Goal: Transaction & Acquisition: Purchase product/service

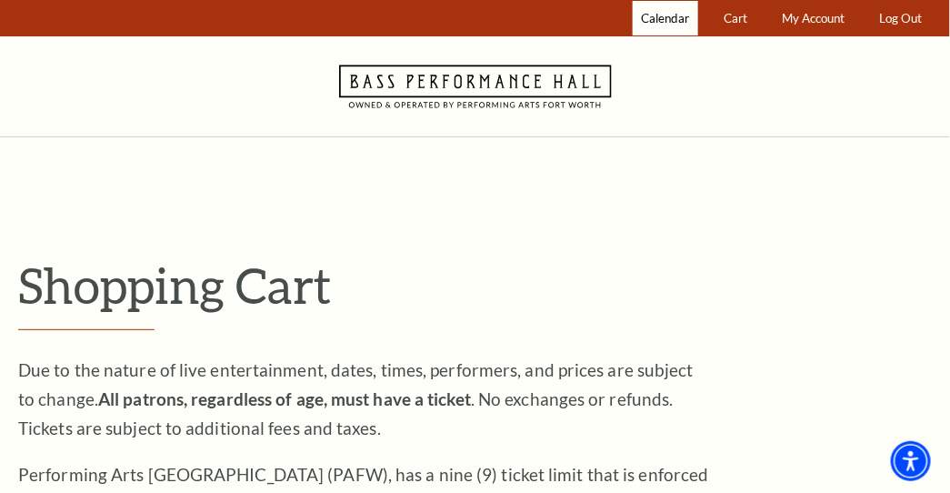
click at [662, 16] on span "Calendar" at bounding box center [665, 18] width 48 height 15
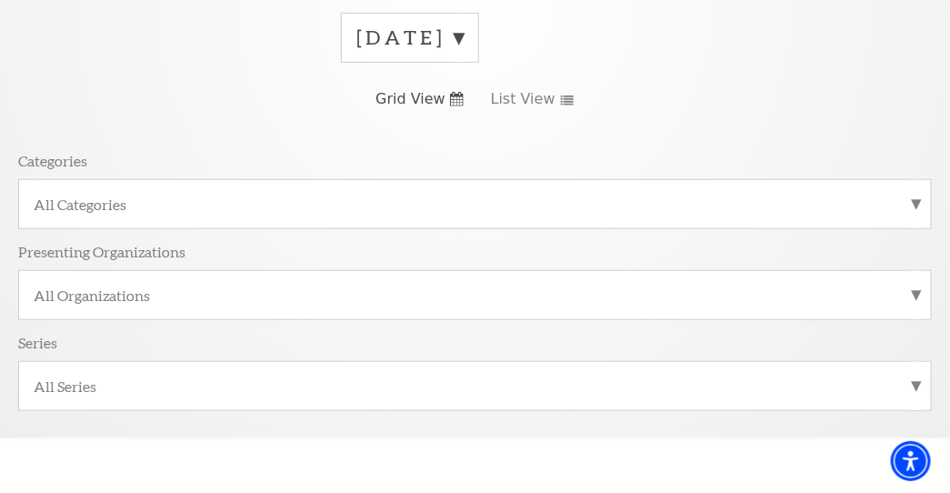
scroll to position [288, 0]
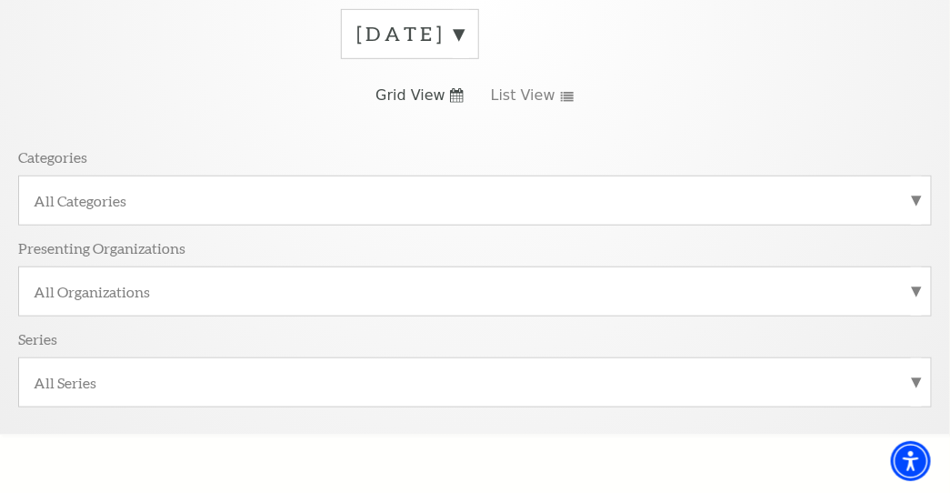
click at [114, 191] on label "All Categories" at bounding box center [475, 200] width 882 height 19
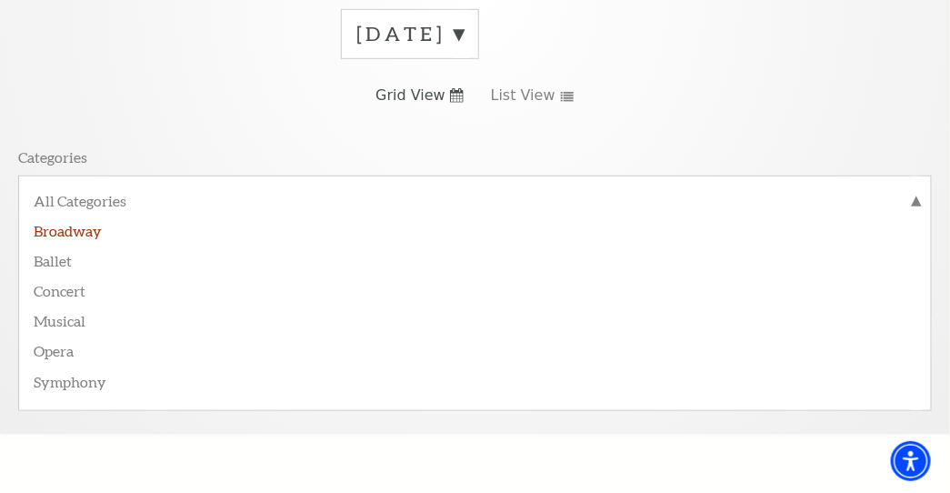
click at [85, 217] on label "Broadway" at bounding box center [475, 229] width 882 height 30
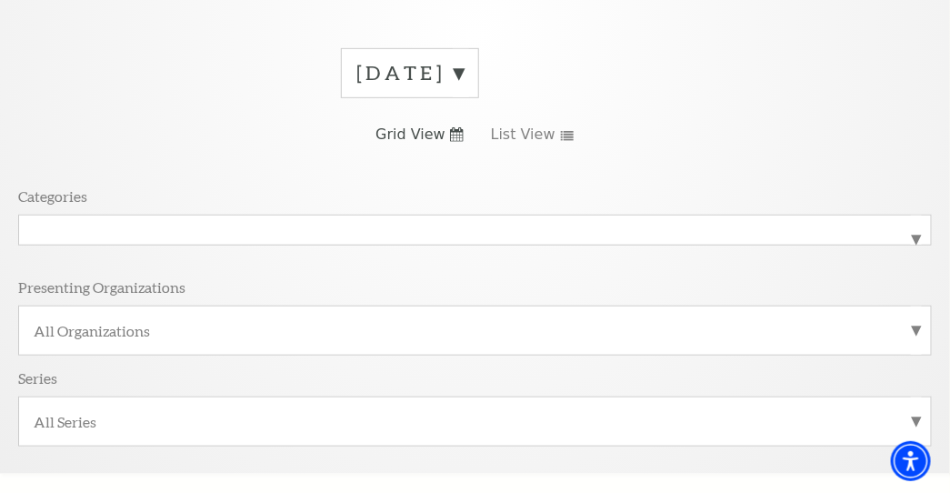
scroll to position [227, 0]
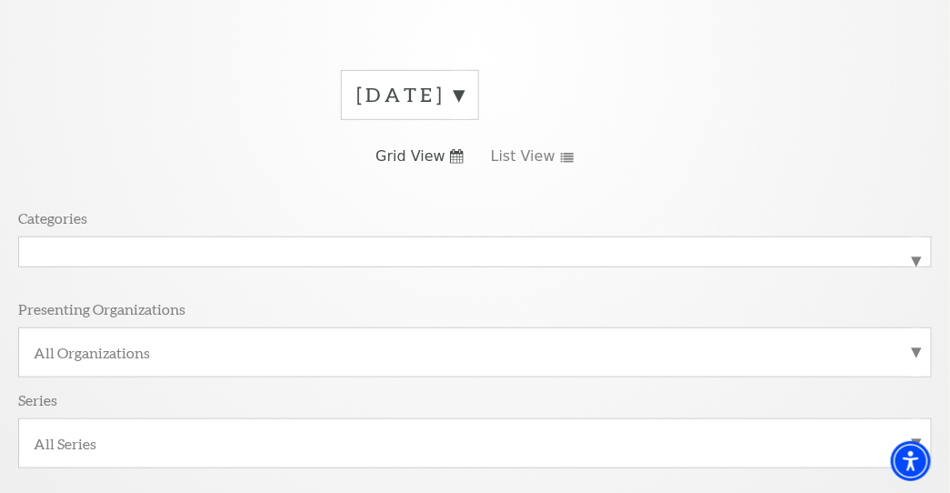
click at [917, 344] on div "All Organizations" at bounding box center [474, 352] width 913 height 50
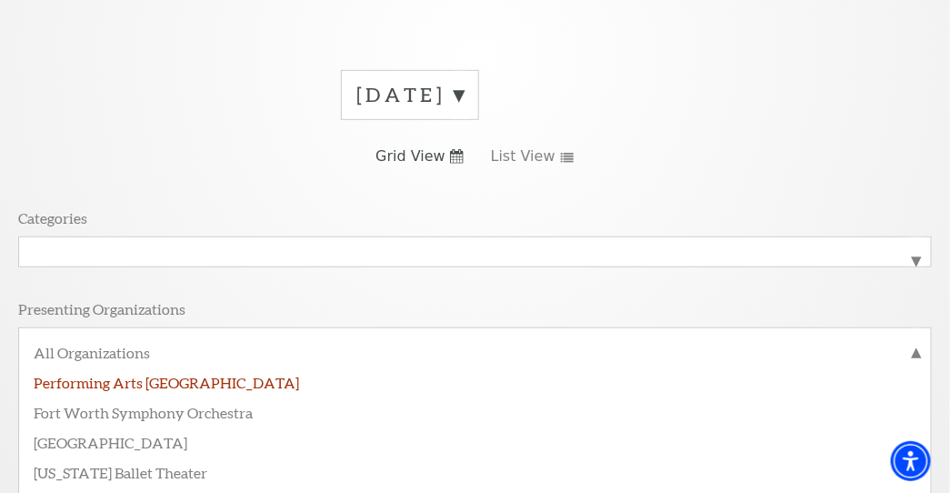
click at [185, 373] on label "Performing Arts [GEOGRAPHIC_DATA]" at bounding box center [475, 381] width 882 height 30
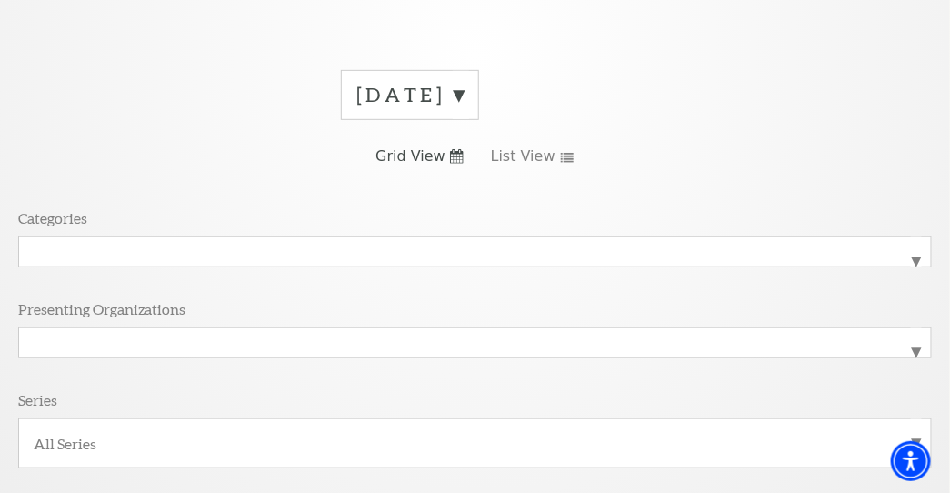
click at [911, 433] on label "All Series" at bounding box center [475, 442] width 882 height 19
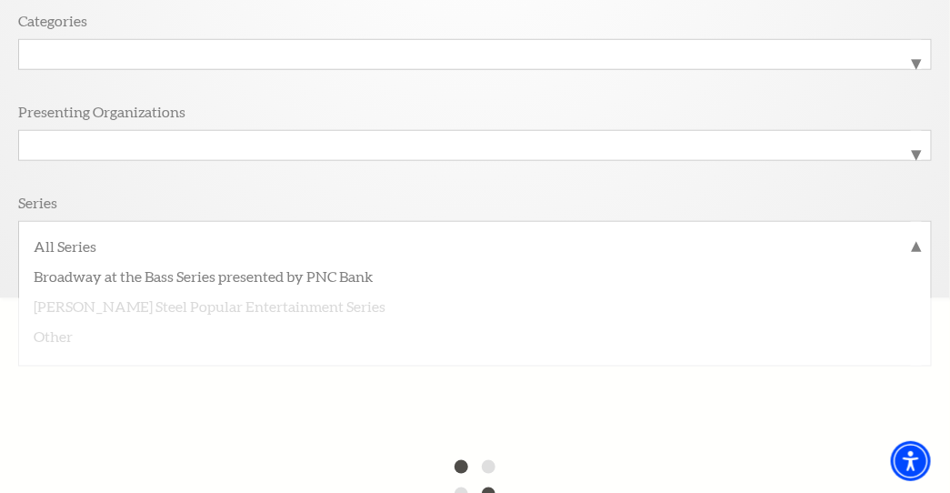
scroll to position [430, 0]
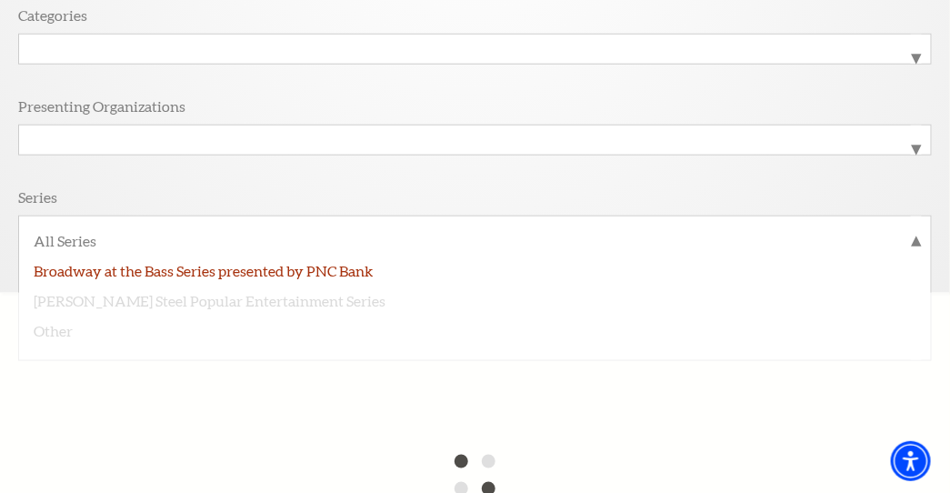
click at [270, 264] on label "Broadway at the Bass Series presented by PNC Bank" at bounding box center [475, 269] width 882 height 30
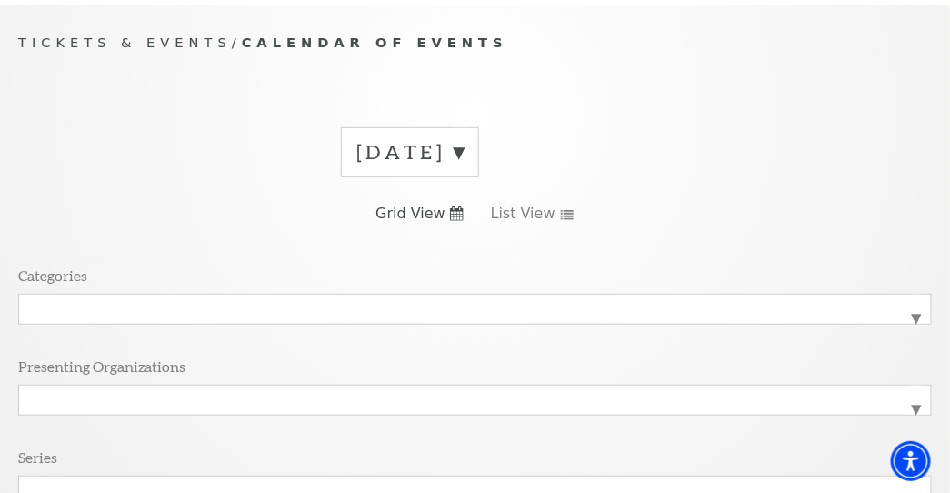
scroll to position [168, 0]
click at [561, 212] on use at bounding box center [567, 217] width 13 height 10
click at [463, 148] on label "August 2025" at bounding box center [409, 154] width 107 height 28
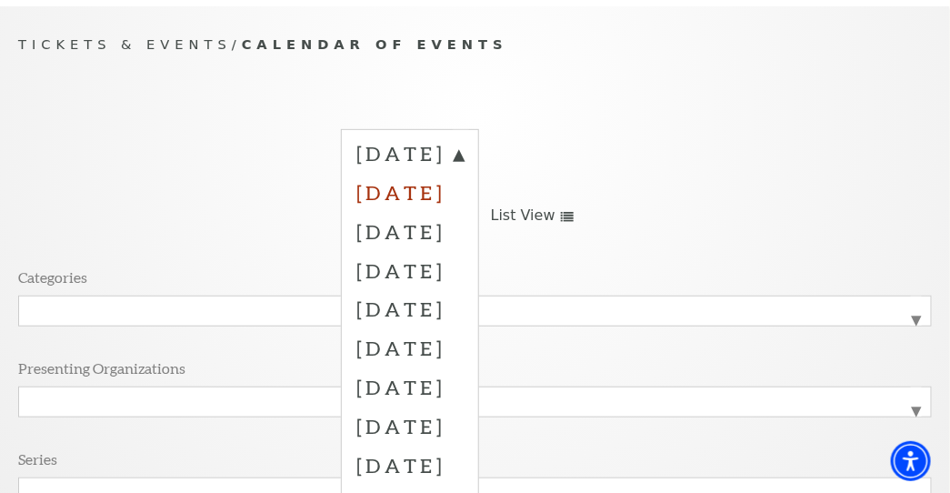
click at [463, 186] on label "September 2025" at bounding box center [409, 192] width 107 height 39
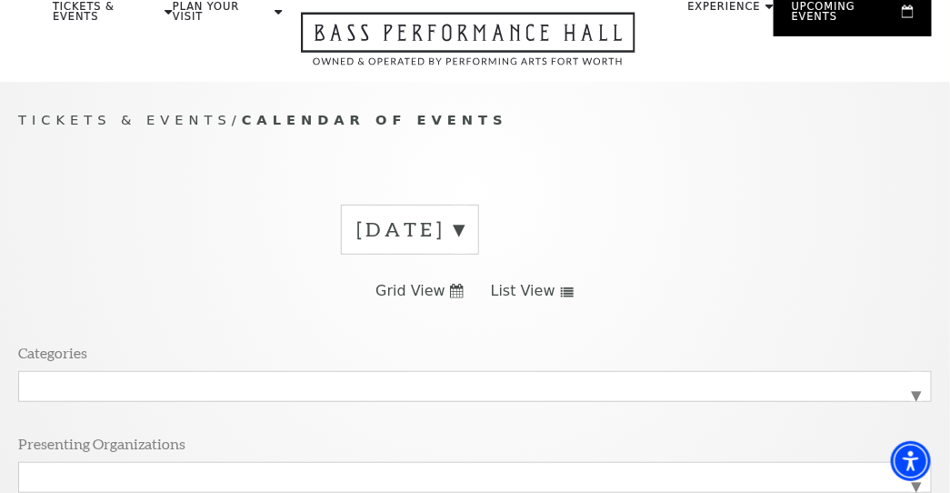
scroll to position [0, 0]
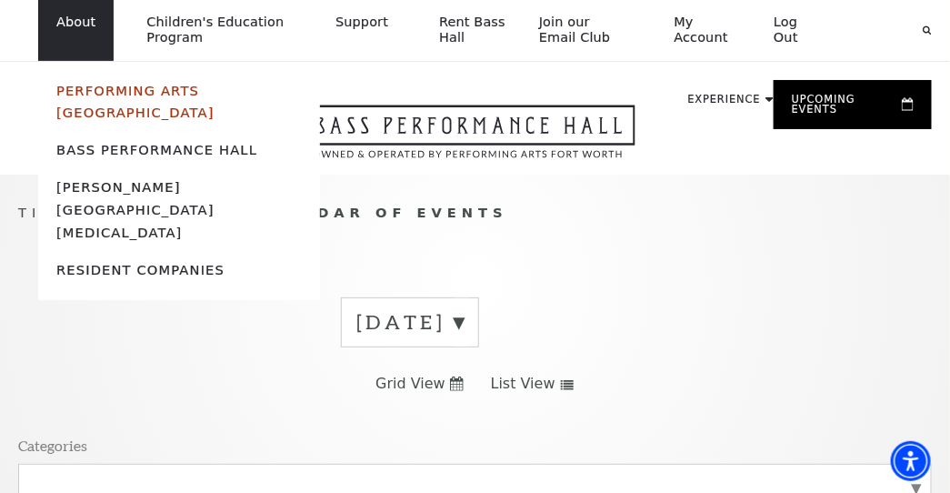
click at [128, 89] on link "Performing Arts [GEOGRAPHIC_DATA]" at bounding box center [135, 102] width 158 height 38
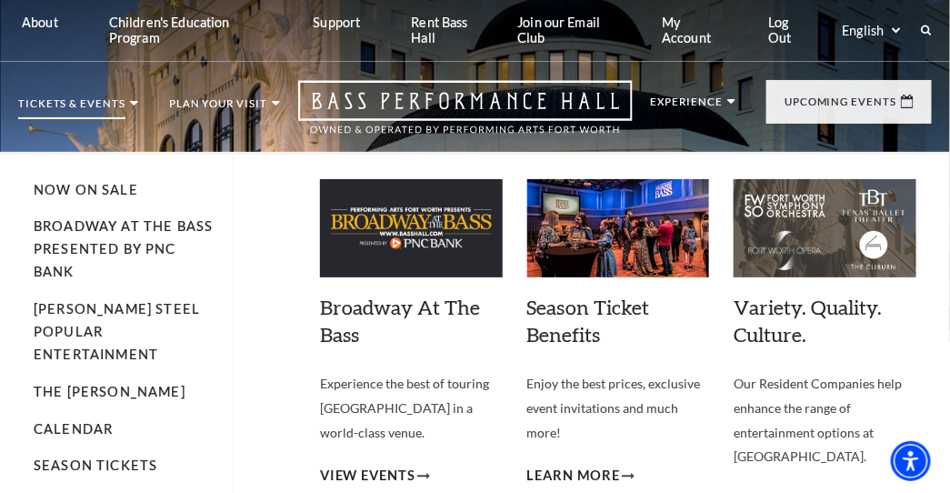
click at [453, 208] on img at bounding box center [411, 228] width 183 height 98
click at [371, 474] on span "View Events" at bounding box center [367, 475] width 95 height 23
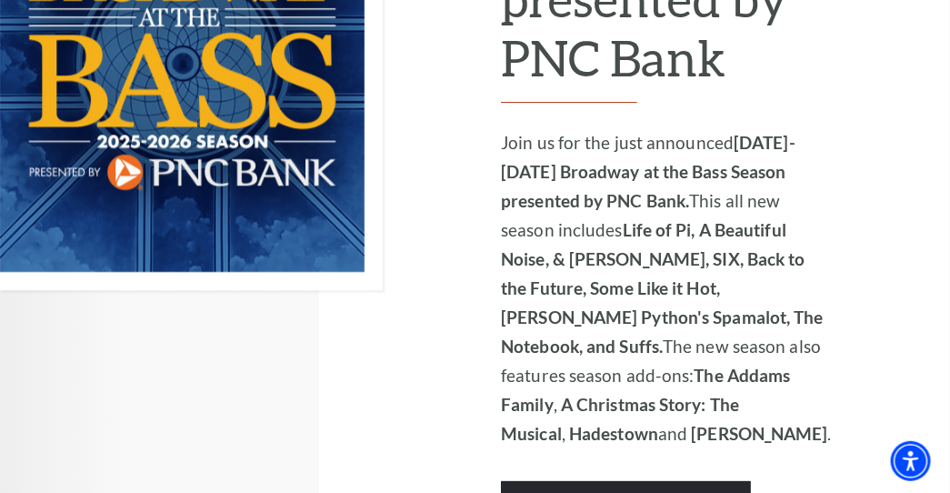
scroll to position [1587, 0]
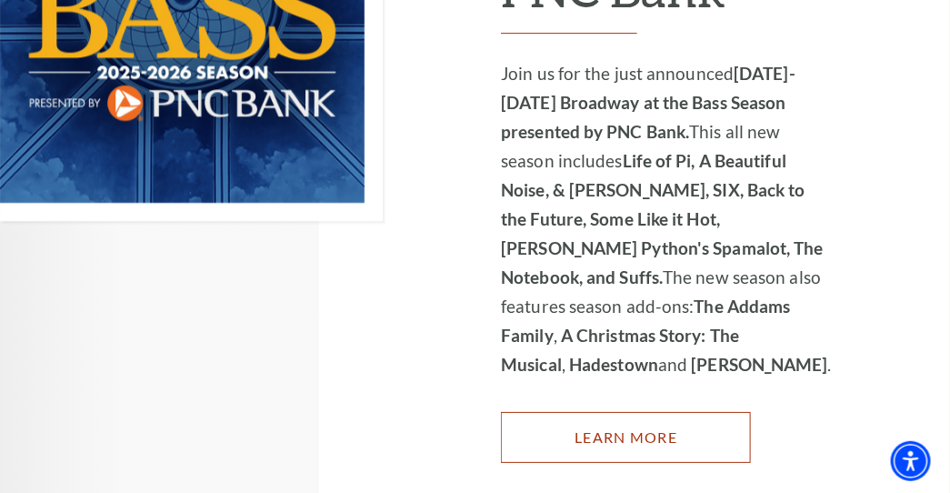
click at [662, 412] on link "Learn More" at bounding box center [626, 437] width 250 height 51
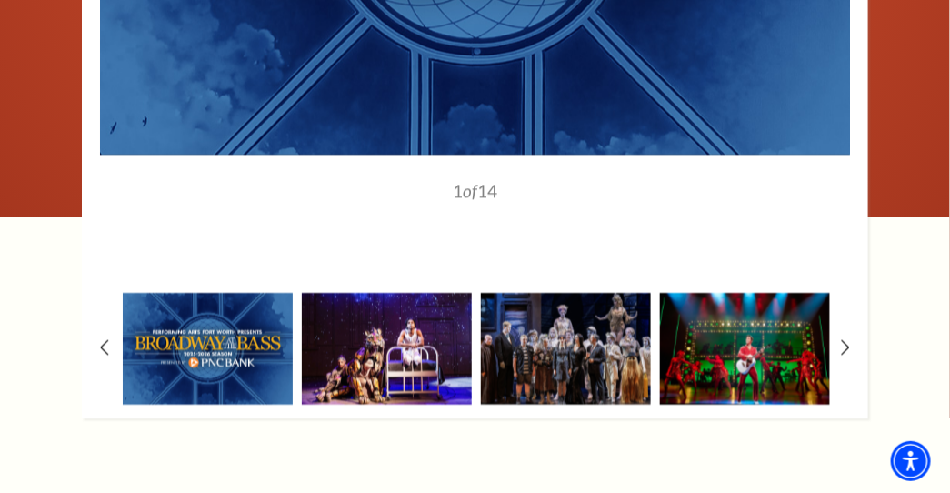
scroll to position [1664, 0]
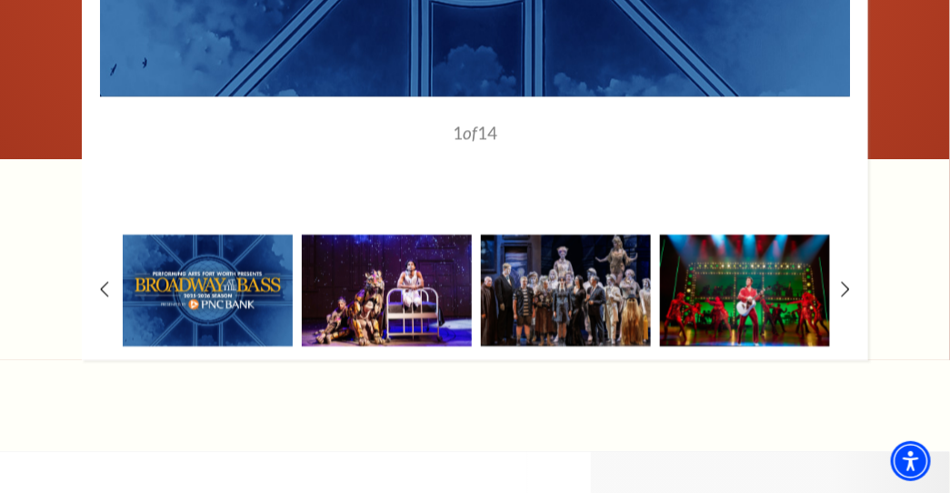
drag, startPoint x: 951, startPoint y: 60, endPoint x: 583, endPoint y: 322, distance: 450.9
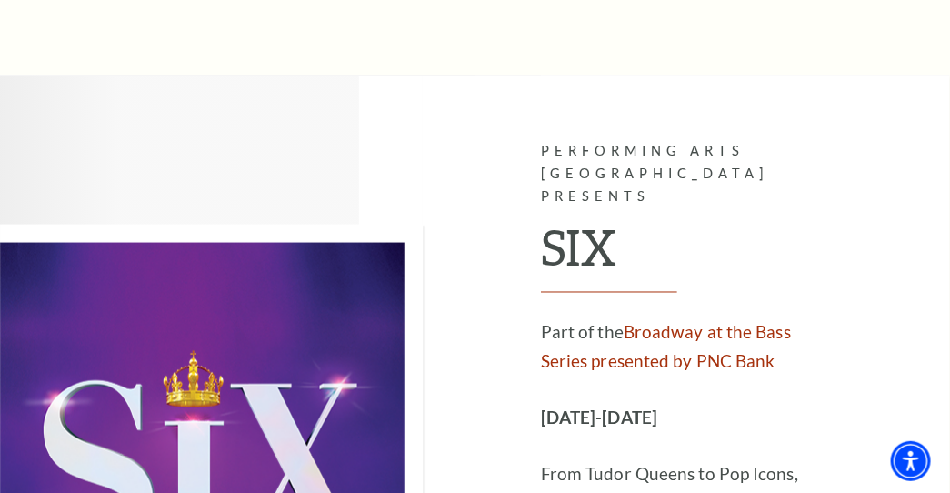
scroll to position [8047, 0]
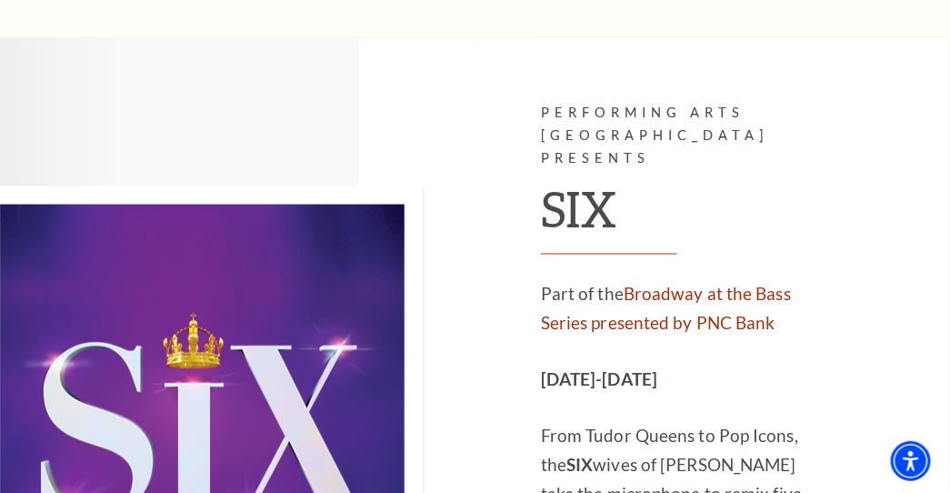
drag, startPoint x: 960, startPoint y: 66, endPoint x: 519, endPoint y: 227, distance: 469.2
click at [519, 227] on div at bounding box center [270, 434] width 541 height 793
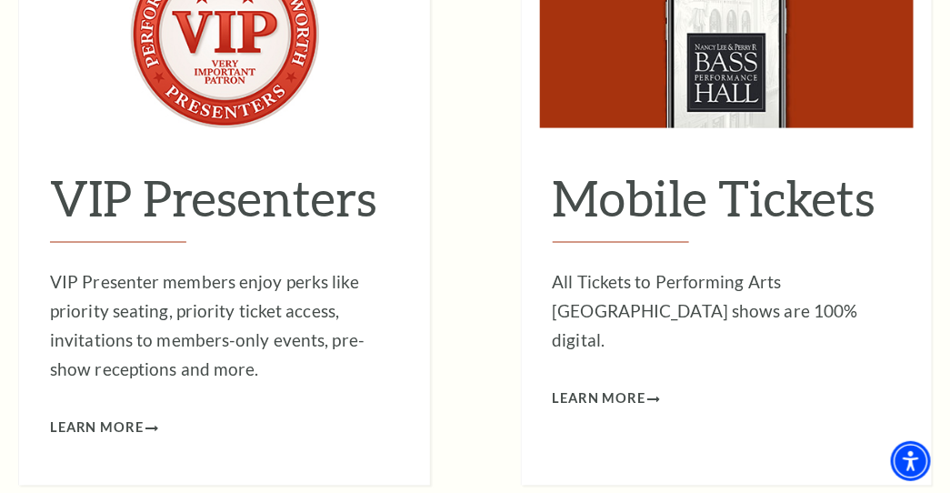
scroll to position [17226, 0]
